Goal: Information Seeking & Learning: Learn about a topic

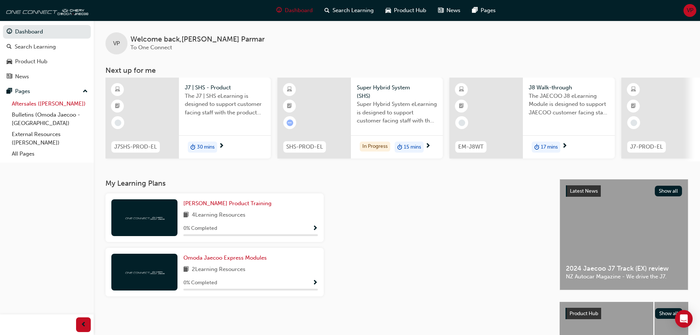
click at [30, 102] on link "Aftersales ([PERSON_NAME])" at bounding box center [50, 103] width 82 height 11
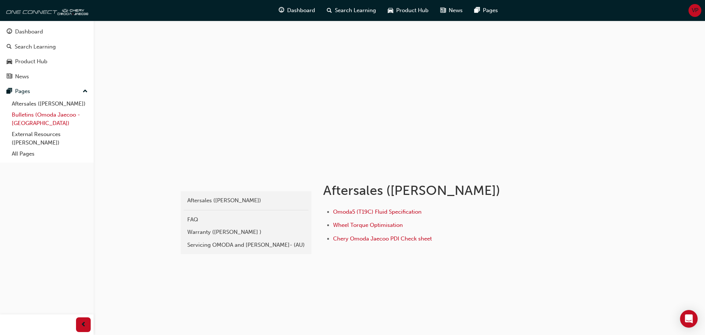
click at [30, 116] on link "Bulletins (Omoda Jaecoo - [GEOGRAPHIC_DATA])" at bounding box center [50, 118] width 82 height 19
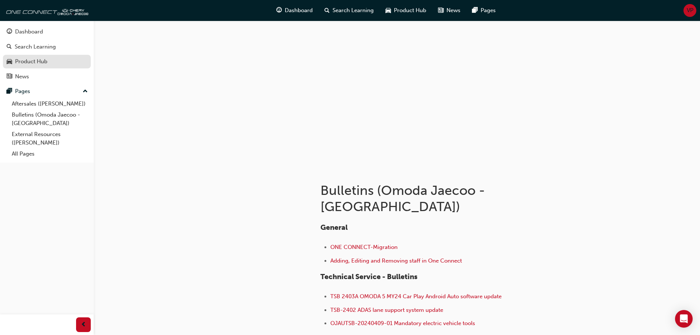
click at [33, 64] on div "Product Hub" at bounding box center [31, 61] width 32 height 8
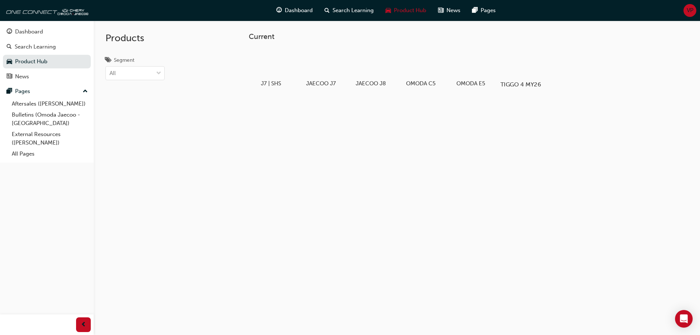
click at [530, 60] on div at bounding box center [520, 63] width 41 height 29
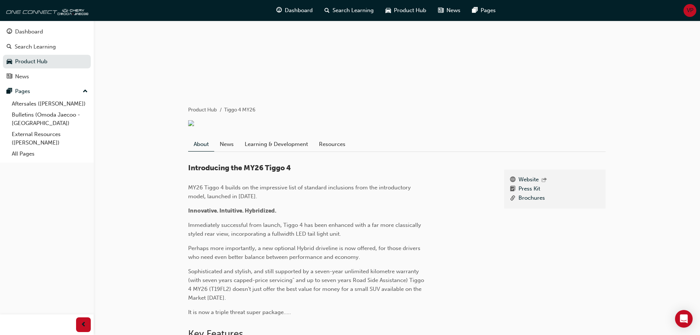
scroll to position [73, 0]
click at [269, 150] on link "Learning & Development" at bounding box center [276, 144] width 74 height 14
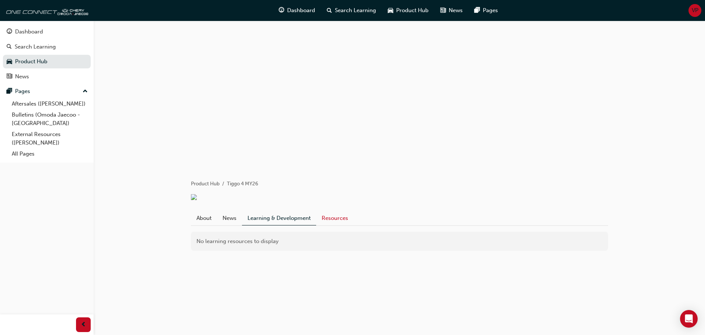
click at [343, 223] on link "Resources" at bounding box center [334, 218] width 37 height 14
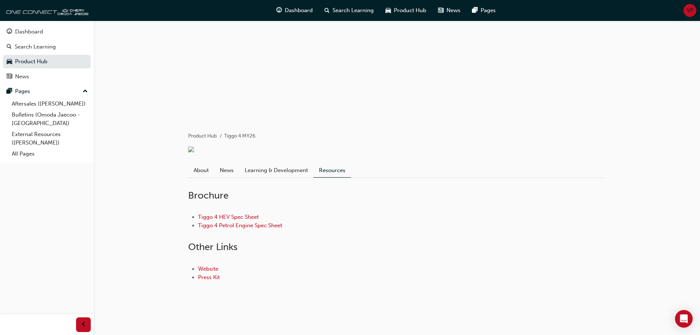
scroll to position [53, 0]
click at [226, 171] on link "News" at bounding box center [226, 170] width 25 height 14
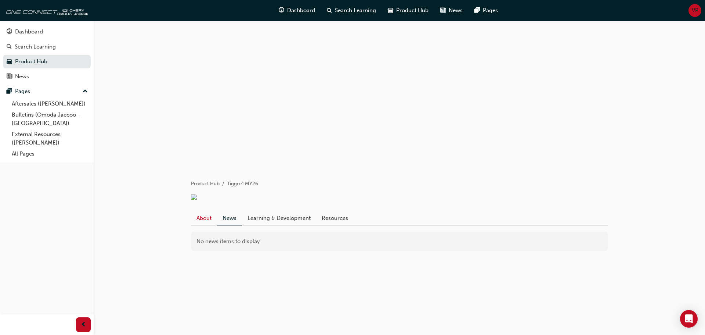
click at [209, 224] on link "About" at bounding box center [204, 218] width 26 height 14
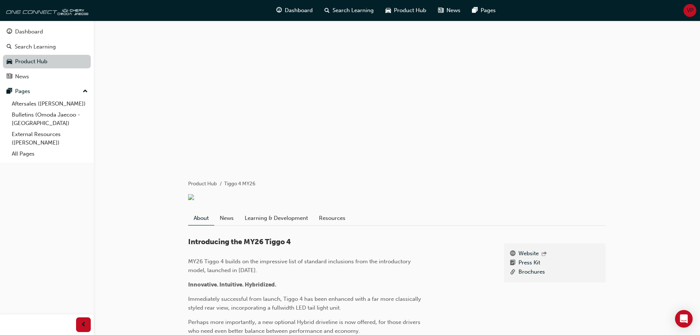
click at [29, 64] on link "Product Hub" at bounding box center [47, 62] width 88 height 14
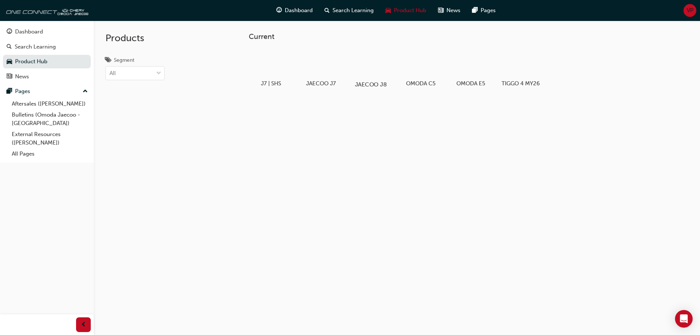
click at [376, 67] on div at bounding box center [370, 63] width 41 height 29
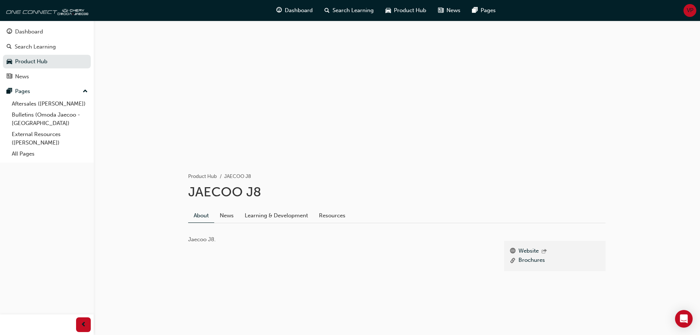
scroll to position [9, 0]
click at [33, 60] on link "Product Hub" at bounding box center [47, 62] width 88 height 14
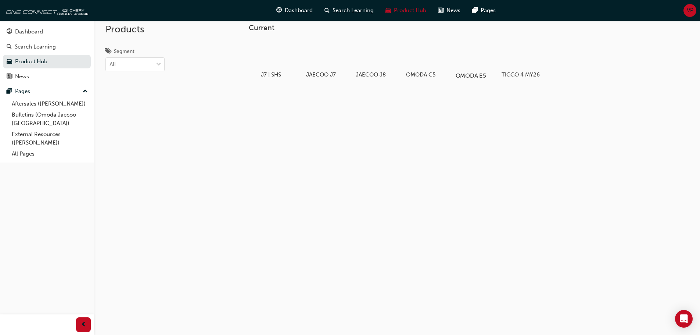
click at [482, 58] on div at bounding box center [470, 54] width 41 height 29
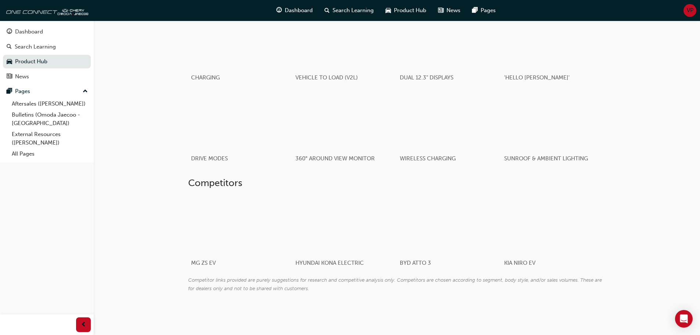
scroll to position [453, 0]
click at [439, 230] on div at bounding box center [439, 224] width 87 height 58
